Goal: Feedback & Contribution: Submit feedback/report problem

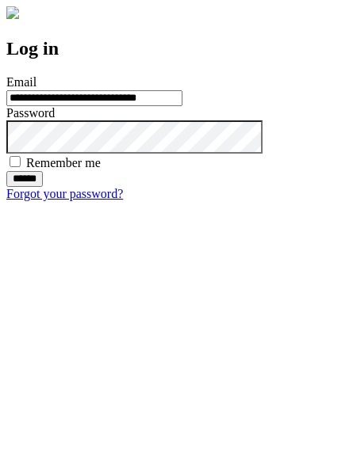
type input "**********"
click at [43, 187] on input "******" at bounding box center [24, 179] width 36 height 16
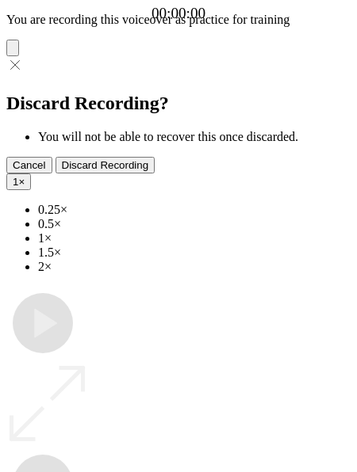
type input "**********"
